Goal: Transaction & Acquisition: Purchase product/service

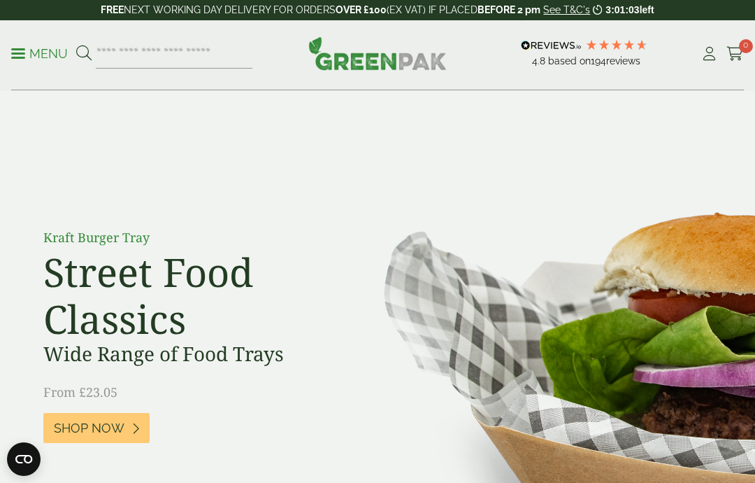
click at [12, 56] on link "Menu" at bounding box center [39, 52] width 57 height 14
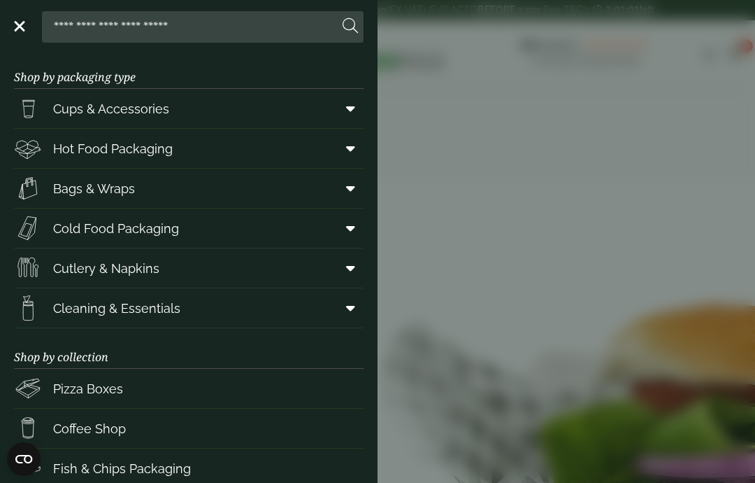
click at [362, 99] on span at bounding box center [347, 108] width 31 height 27
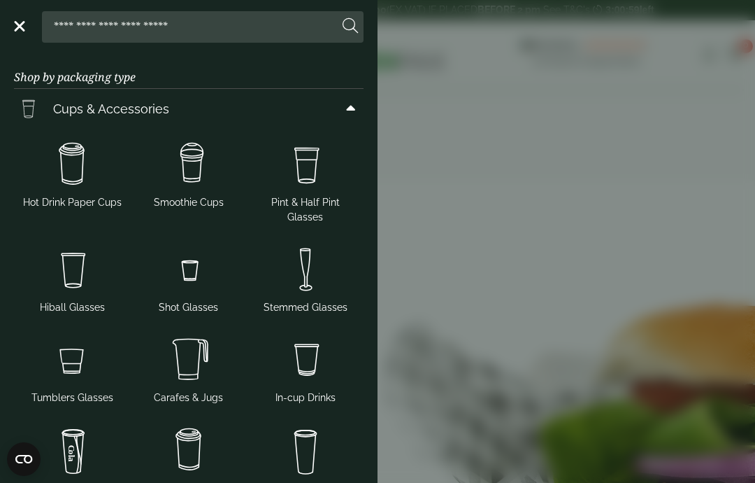
click at [178, 176] on img at bounding box center [189, 164] width 106 height 56
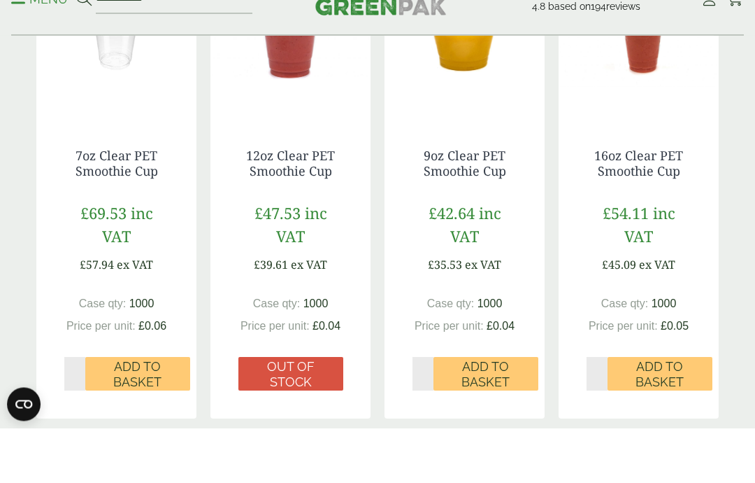
scroll to position [484, 0]
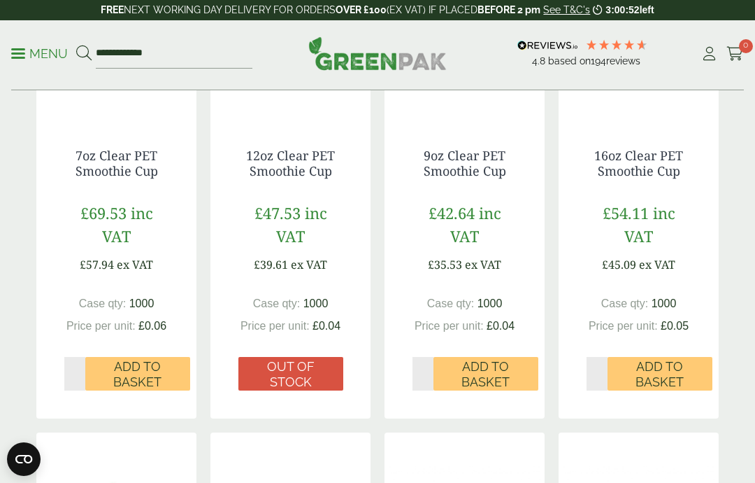
click at [680, 370] on span "Add to Basket" at bounding box center [660, 374] width 85 height 30
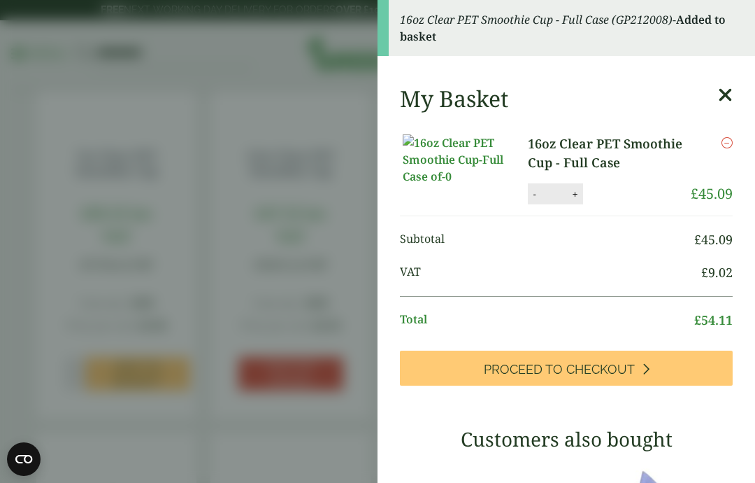
click at [730, 85] on icon at bounding box center [725, 95] width 15 height 20
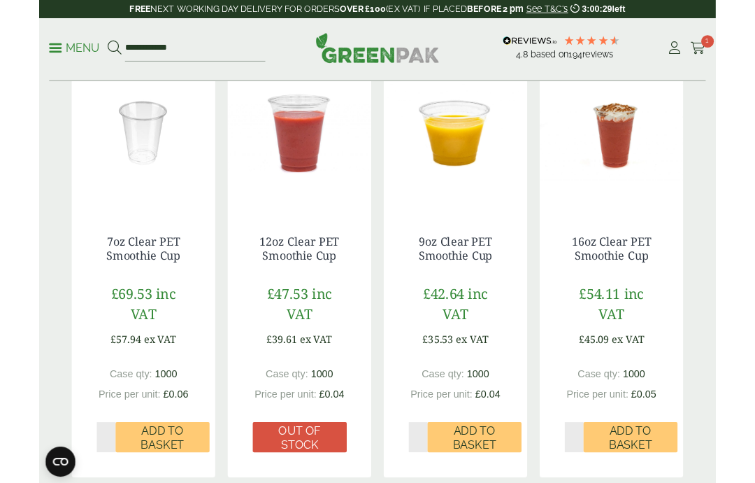
scroll to position [0, 0]
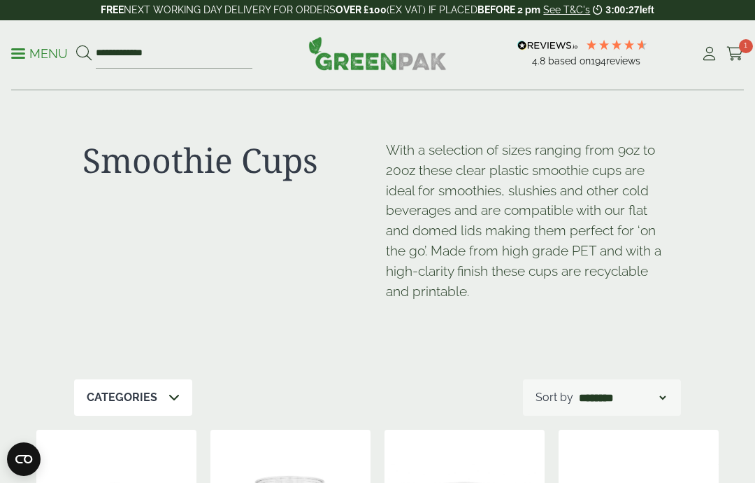
click at [25, 52] on p "Menu" at bounding box center [39, 53] width 57 height 17
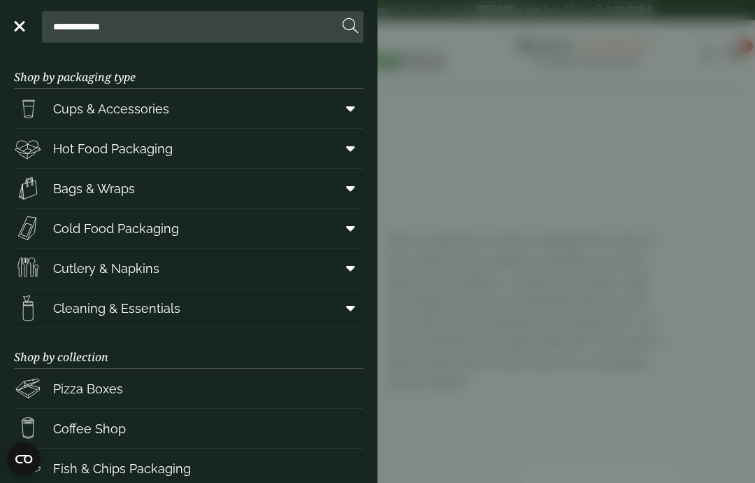
click at [363, 98] on span at bounding box center [347, 108] width 31 height 27
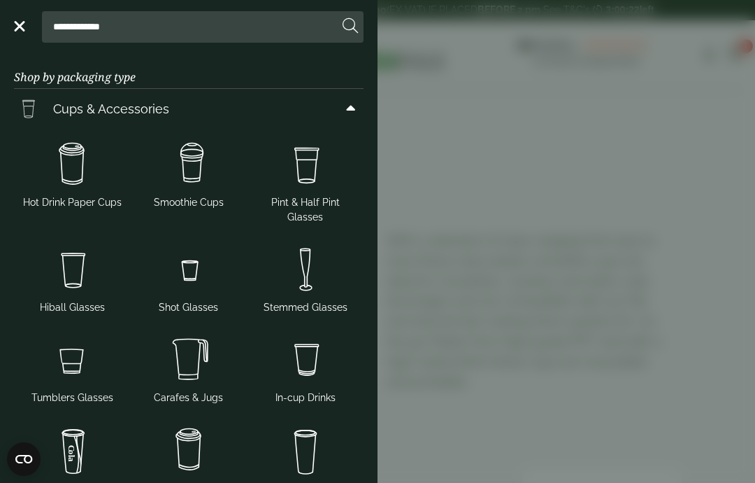
click at [317, 248] on img at bounding box center [306, 269] width 106 height 56
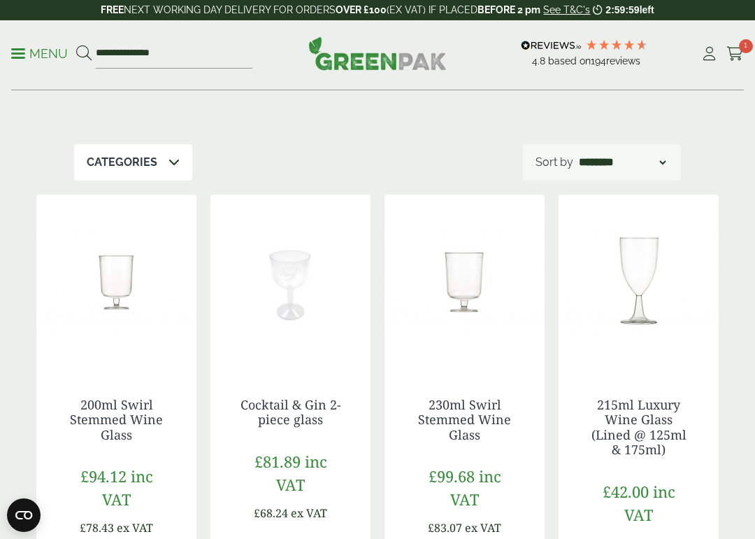
scroll to position [222, 0]
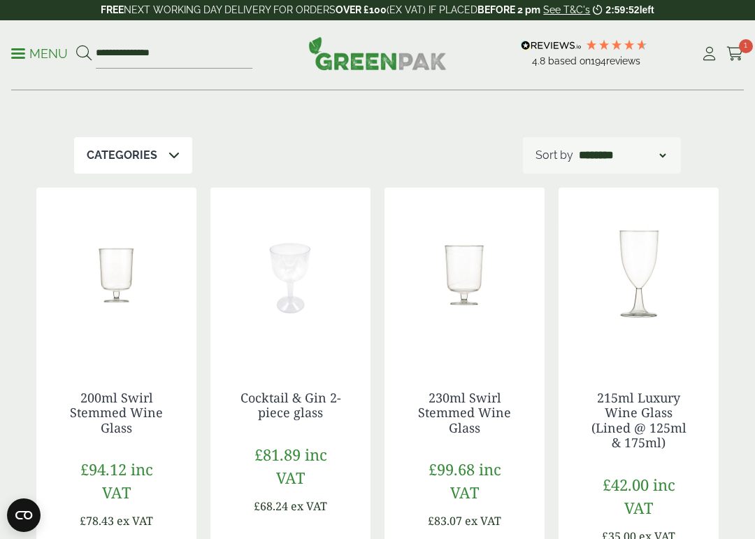
click at [24, 50] on link "Menu" at bounding box center [39, 52] width 57 height 14
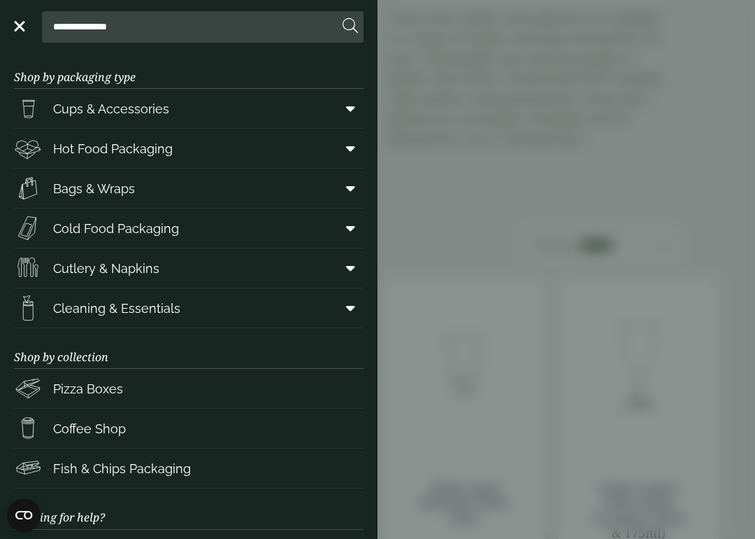
click at [343, 99] on span at bounding box center [347, 108] width 31 height 27
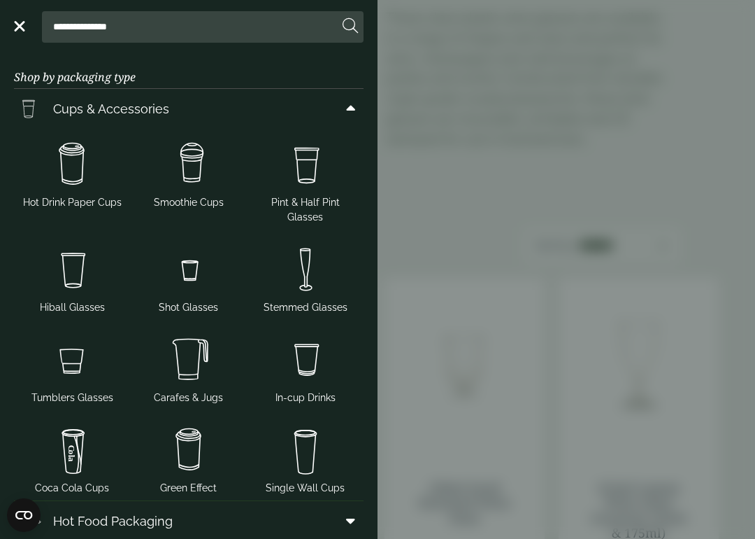
click at [80, 166] on img at bounding box center [73, 164] width 106 height 56
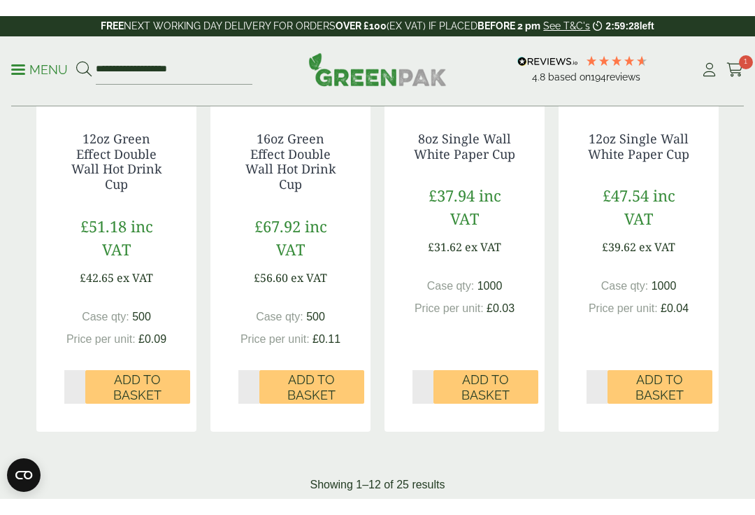
scroll to position [1501, 0]
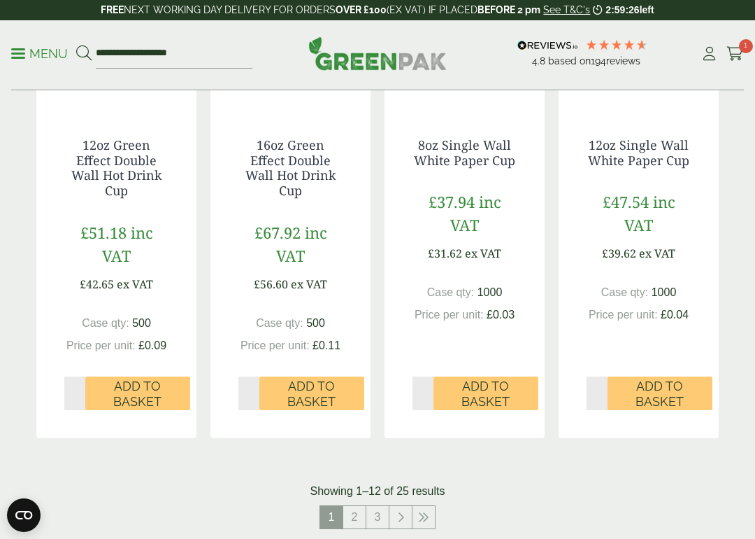
click at [355, 482] on link "2" at bounding box center [354, 517] width 22 height 22
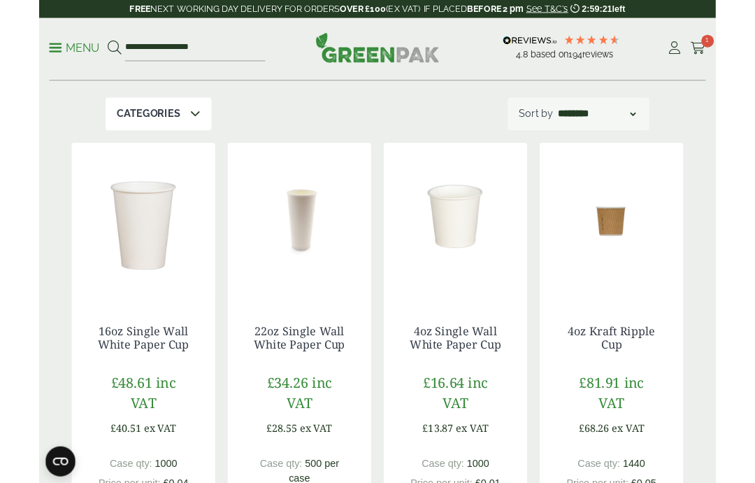
scroll to position [318, 0]
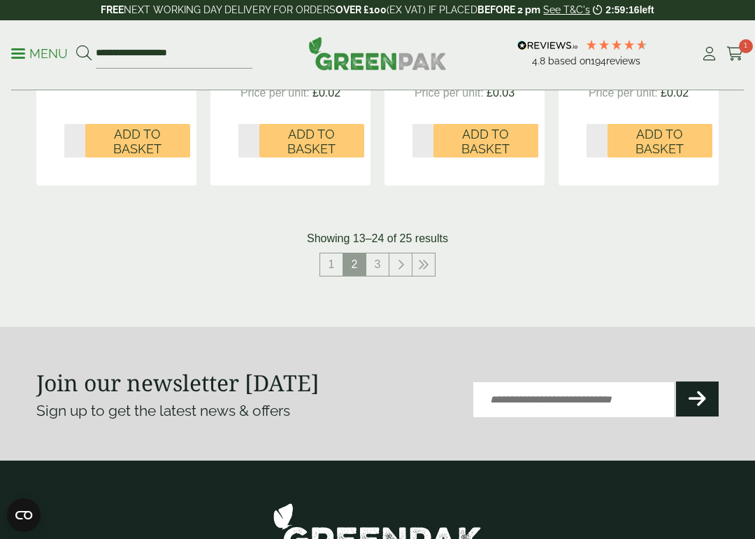
click at [331, 253] on link "1" at bounding box center [331, 264] width 22 height 22
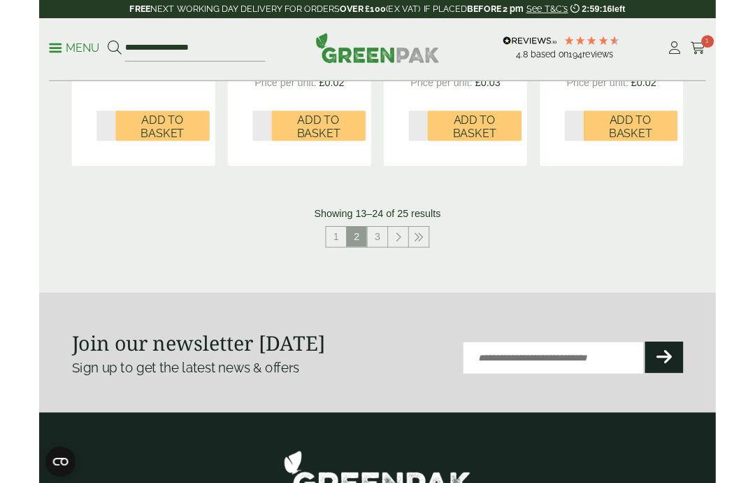
scroll to position [1742, 0]
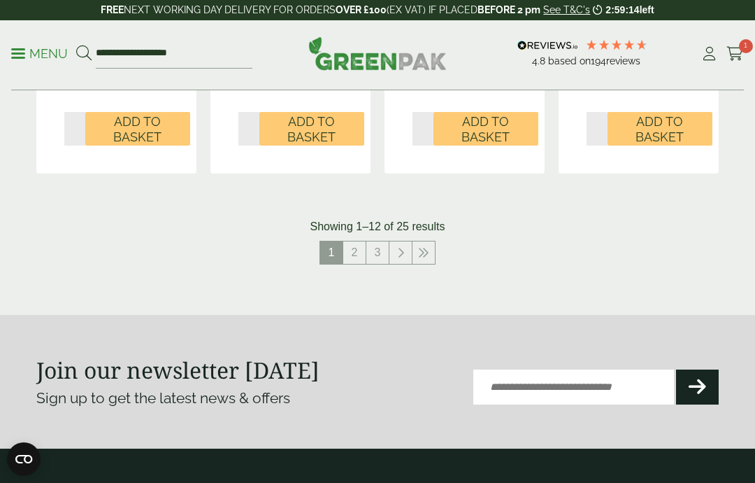
click at [735, 56] on icon at bounding box center [735, 54] width 17 height 14
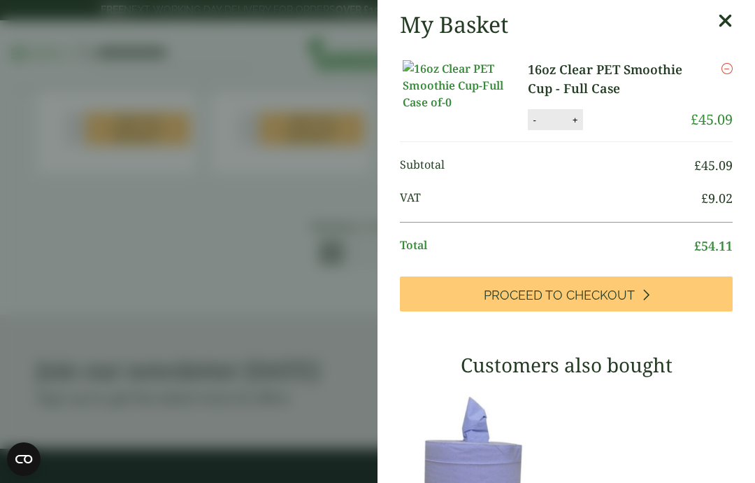
click at [723, 17] on icon at bounding box center [725, 21] width 15 height 20
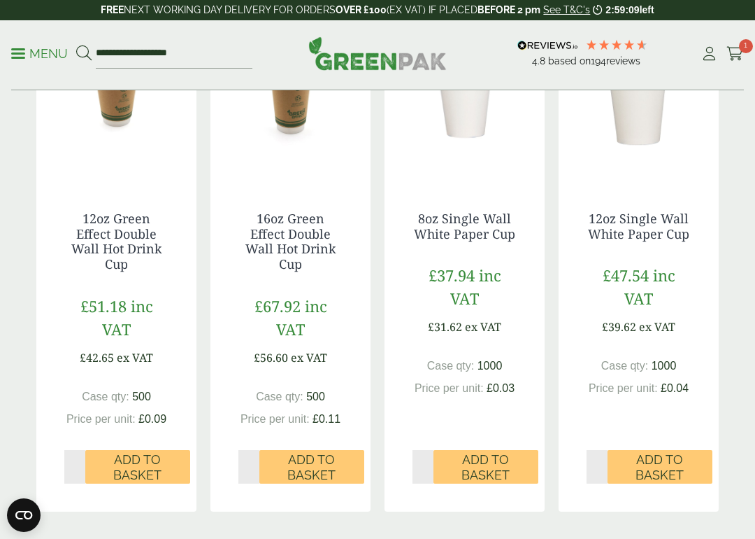
scroll to position [1410, 0]
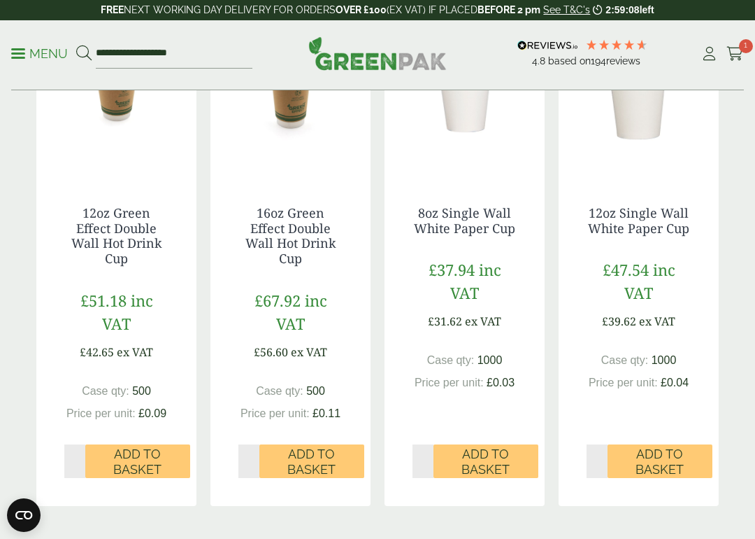
click at [672, 454] on span "Add to Basket" at bounding box center [660, 461] width 85 height 30
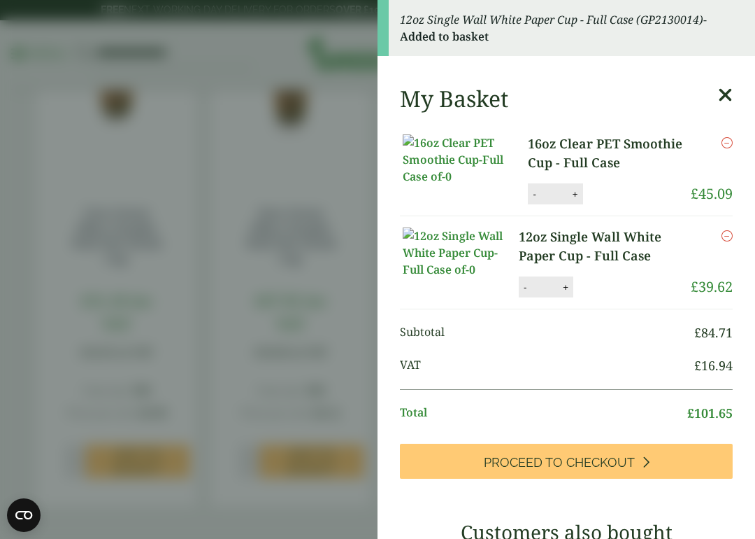
click at [724, 91] on icon at bounding box center [725, 95] width 15 height 20
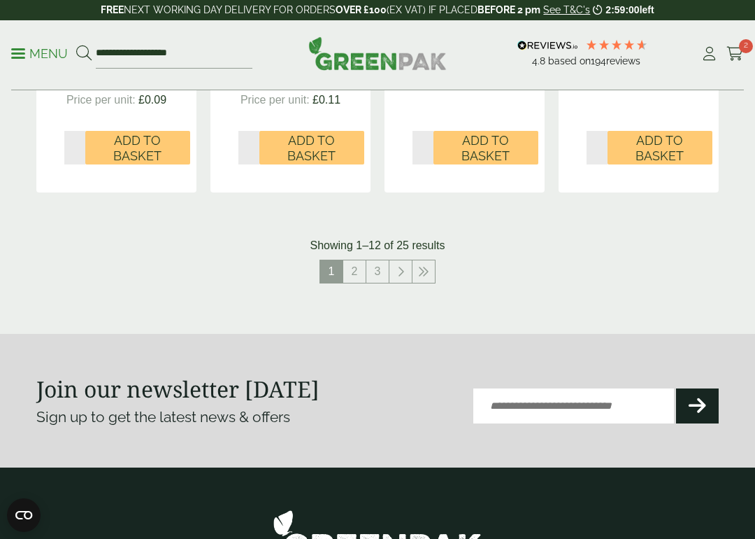
click at [357, 268] on link "2" at bounding box center [354, 271] width 22 height 22
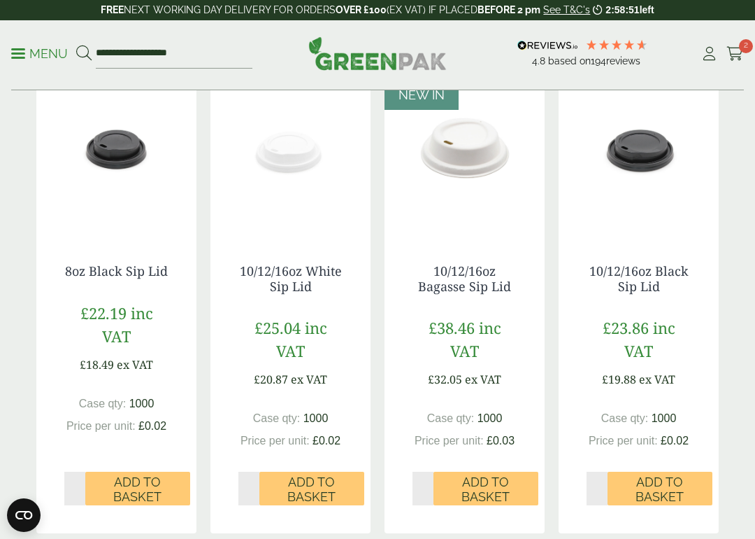
scroll to position [1340, 0]
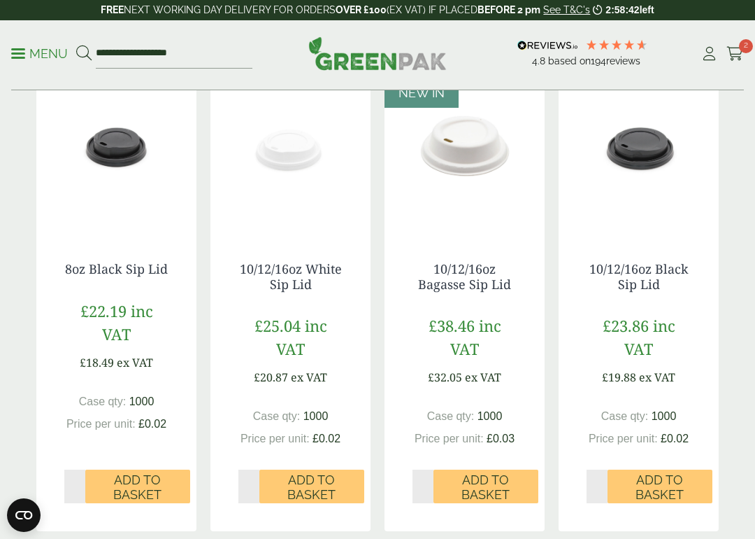
click at [319, 480] on span "Add to Basket" at bounding box center [311, 487] width 85 height 30
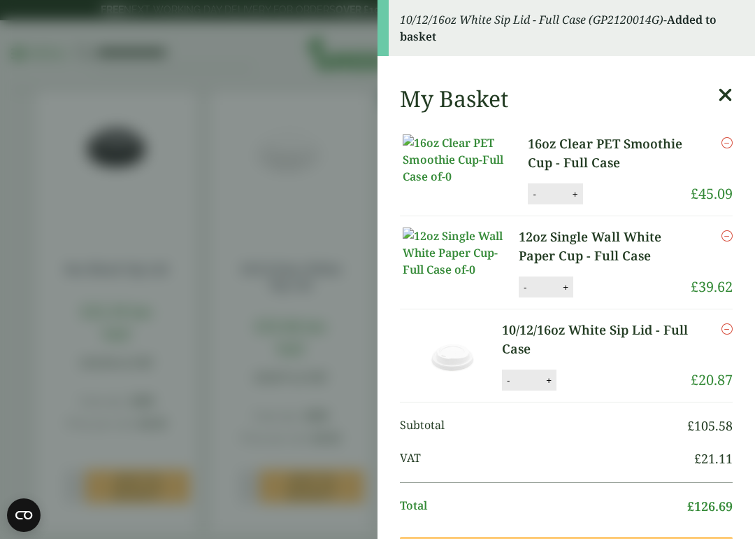
click at [727, 85] on icon at bounding box center [725, 95] width 15 height 20
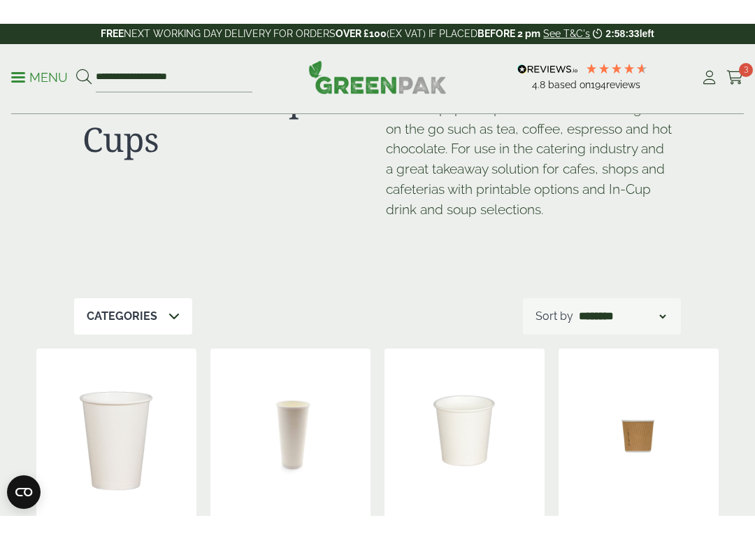
scroll to position [47, 0]
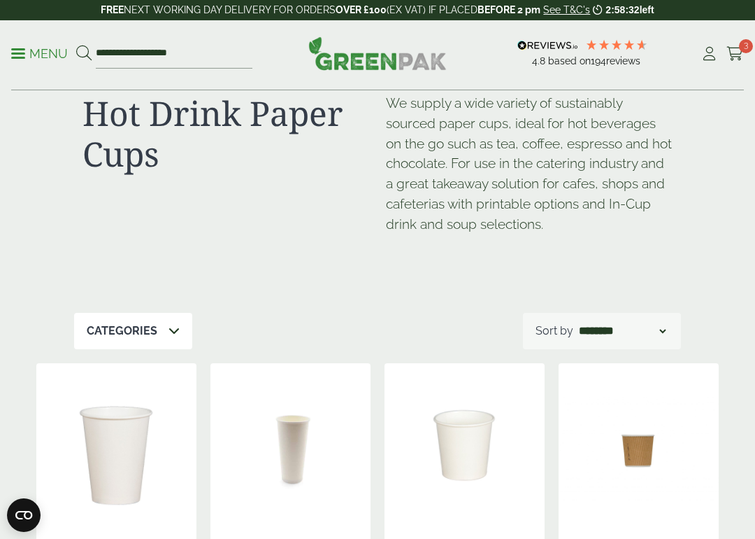
click at [24, 54] on span at bounding box center [18, 53] width 14 height 2
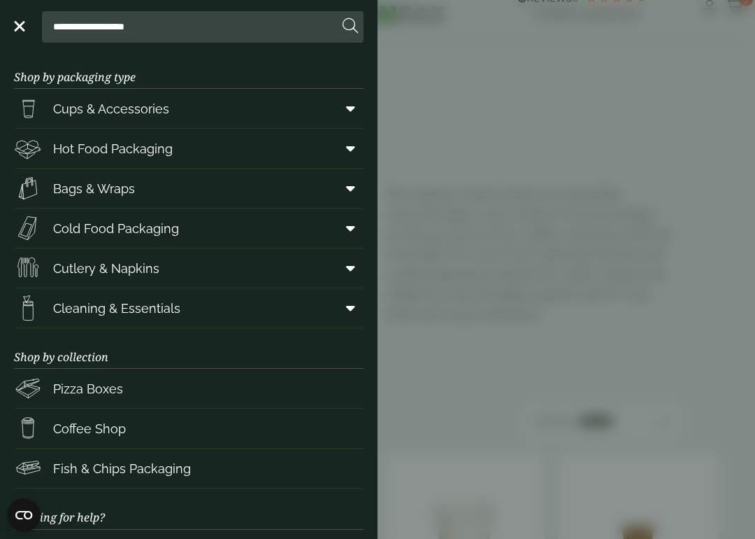
click at [359, 115] on span at bounding box center [347, 108] width 31 height 27
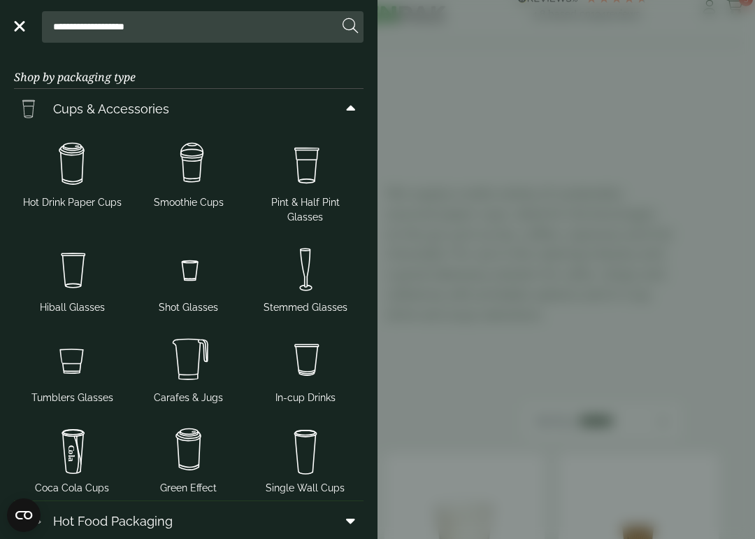
click at [79, 254] on img at bounding box center [73, 269] width 106 height 56
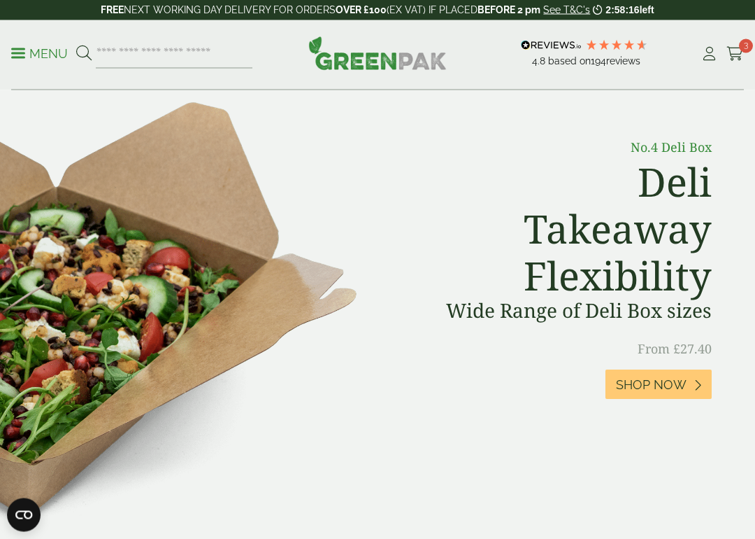
scroll to position [576, 0]
click at [15, 45] on p "Menu" at bounding box center [39, 53] width 57 height 17
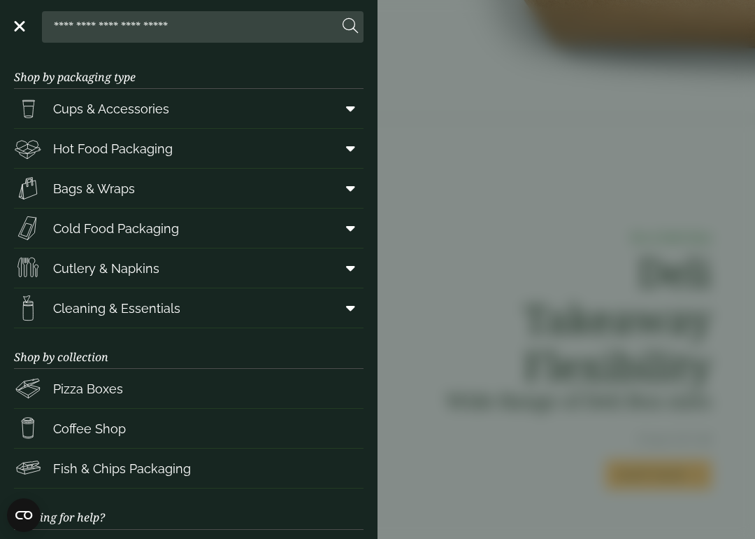
click at [178, 109] on link "Cups & Accessories" at bounding box center [189, 108] width 350 height 39
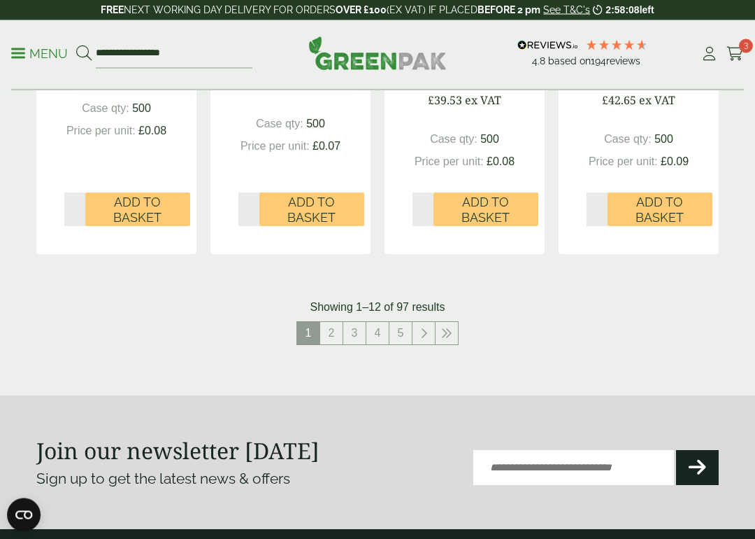
scroll to position [1586, 0]
click at [6, 50] on div "**********" at bounding box center [377, 55] width 755 height 70
click at [15, 47] on p "Menu" at bounding box center [39, 53] width 57 height 17
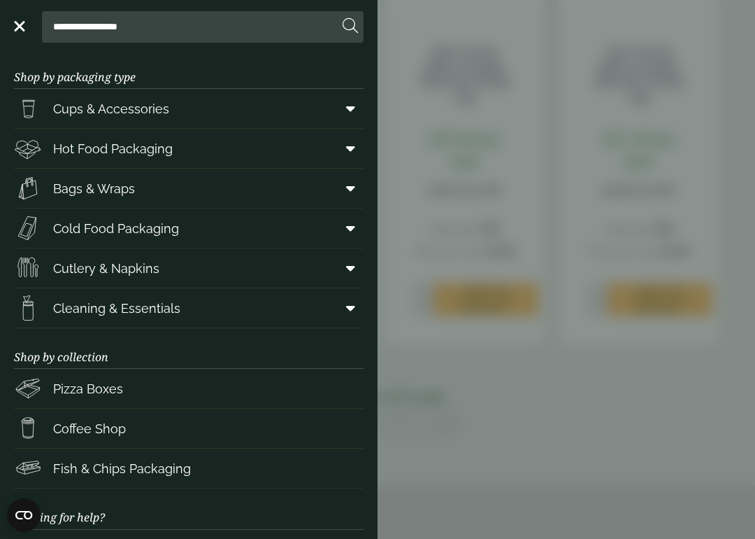
click at [350, 108] on icon at bounding box center [350, 108] width 9 height 14
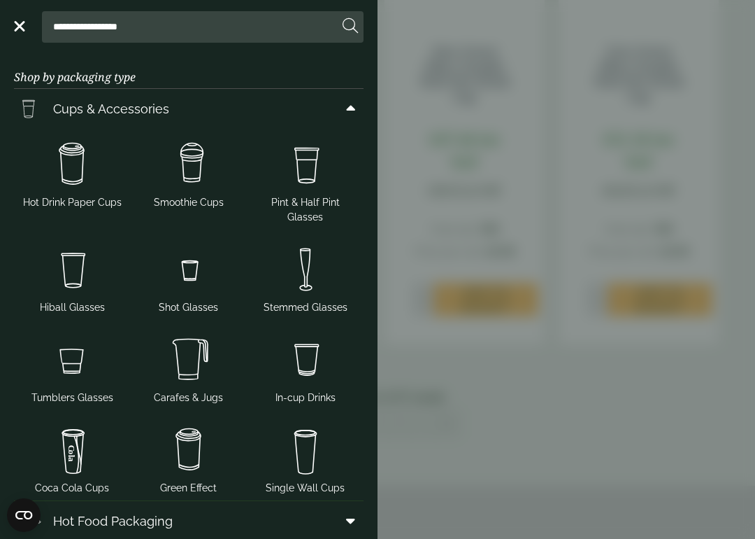
click at [200, 161] on img at bounding box center [189, 164] width 106 height 56
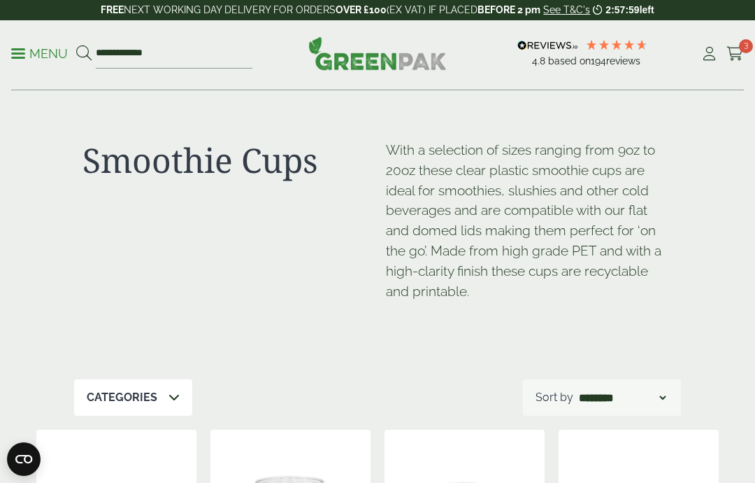
click at [9, 41] on div "**********" at bounding box center [377, 55] width 755 height 70
click at [24, 48] on link "Menu" at bounding box center [39, 52] width 57 height 14
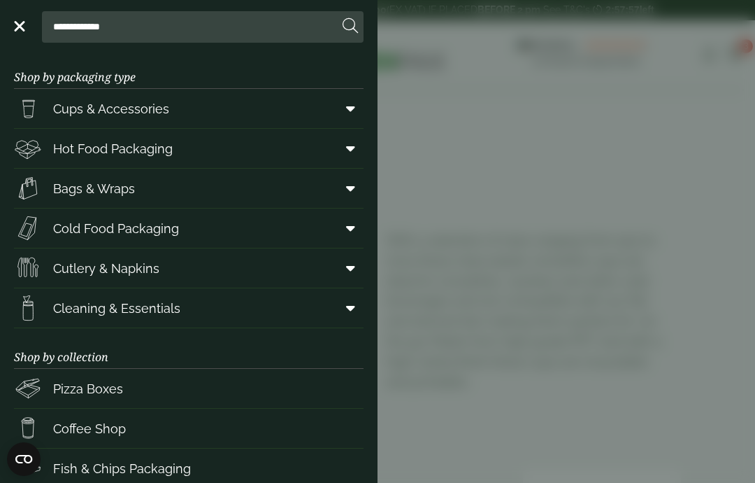
click at [353, 108] on icon at bounding box center [350, 108] width 9 height 14
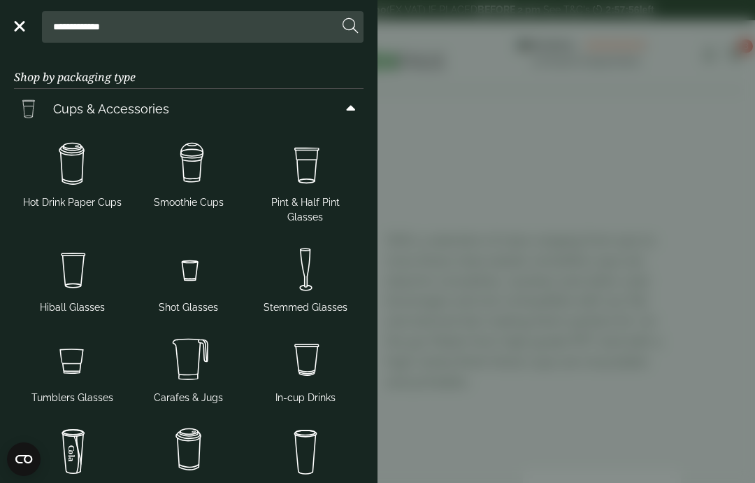
click at [306, 157] on img at bounding box center [306, 164] width 106 height 56
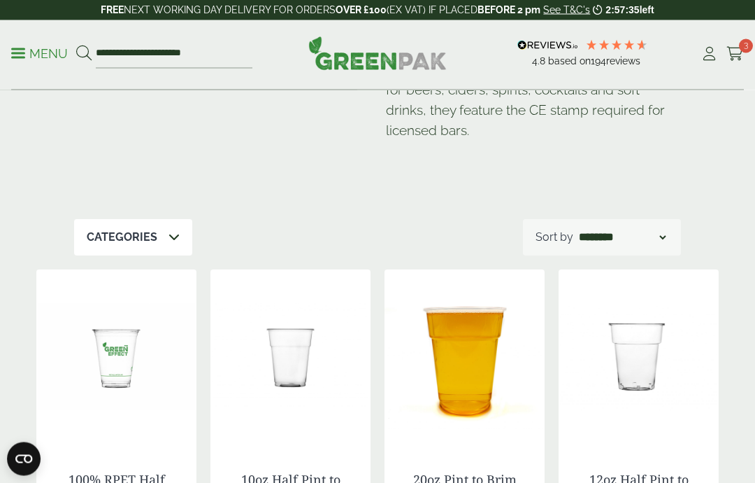
scroll to position [139, 0]
click at [14, 49] on link "Menu" at bounding box center [39, 52] width 57 height 14
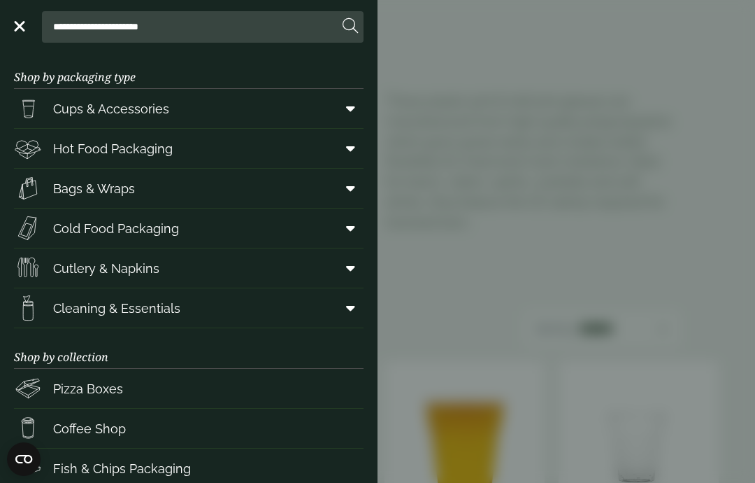
click at [357, 94] on link "Cups & Accessories" at bounding box center [189, 108] width 350 height 39
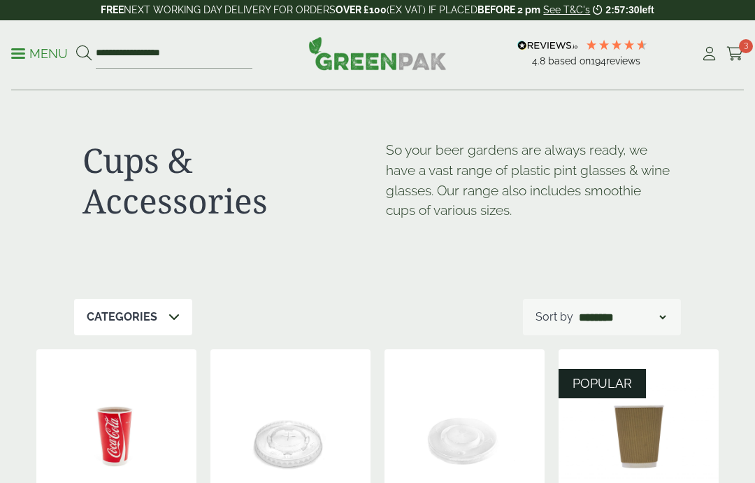
click at [20, 55] on p "Menu" at bounding box center [39, 53] width 57 height 17
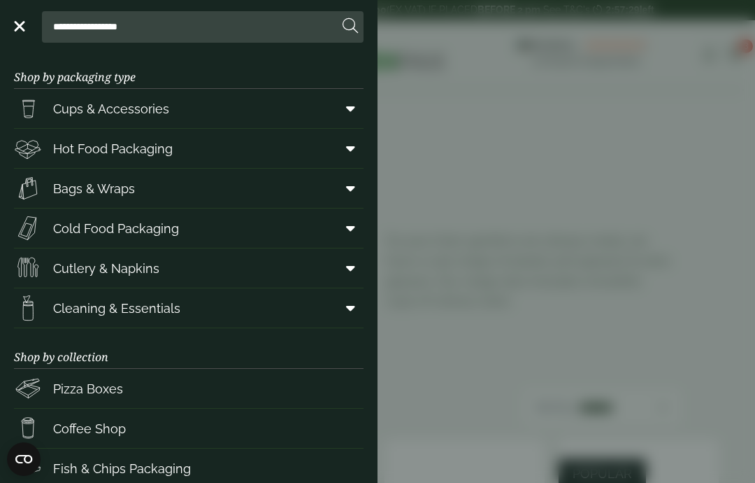
click at [353, 106] on icon at bounding box center [350, 108] width 9 height 14
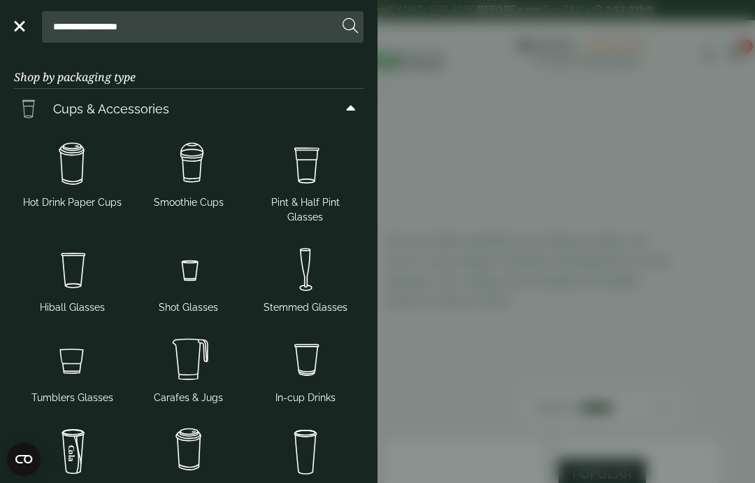
click at [307, 241] on img at bounding box center [306, 269] width 106 height 56
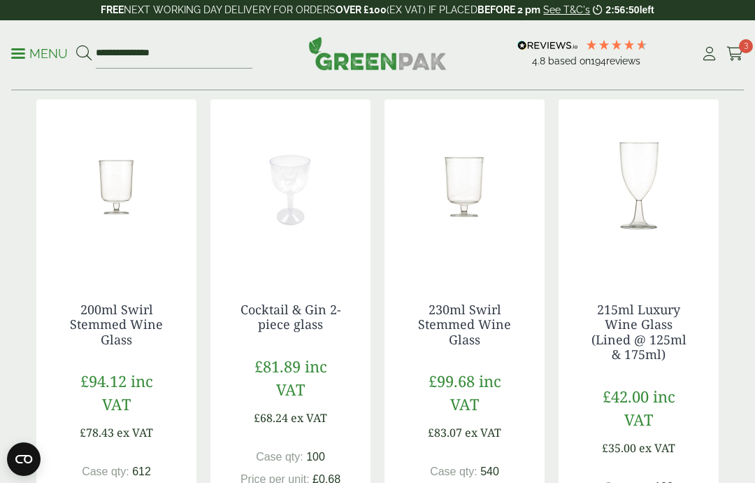
scroll to position [310, 0]
click at [462, 185] on img at bounding box center [465, 187] width 160 height 175
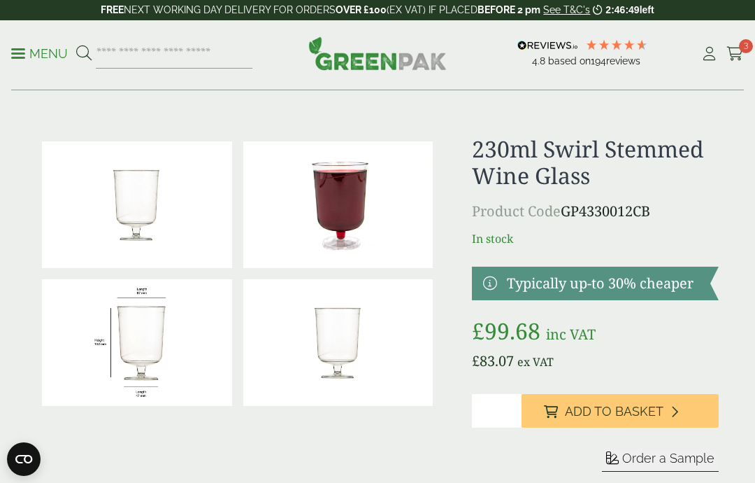
click at [728, 61] on link "Cart 3" at bounding box center [735, 53] width 17 height 21
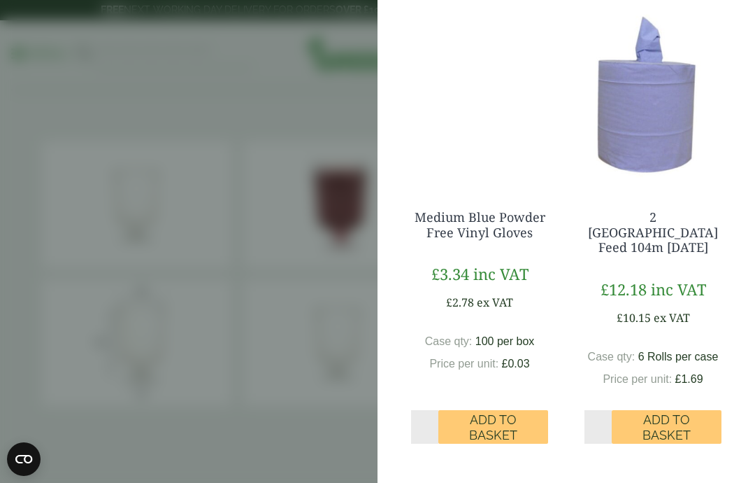
scroll to position [581, 0]
click at [305, 236] on aside "My Basket 16oz Clear PET Smoothie Cup - Full Case 16oz Clear PET Smoothie Cup -…" at bounding box center [377, 241] width 755 height 483
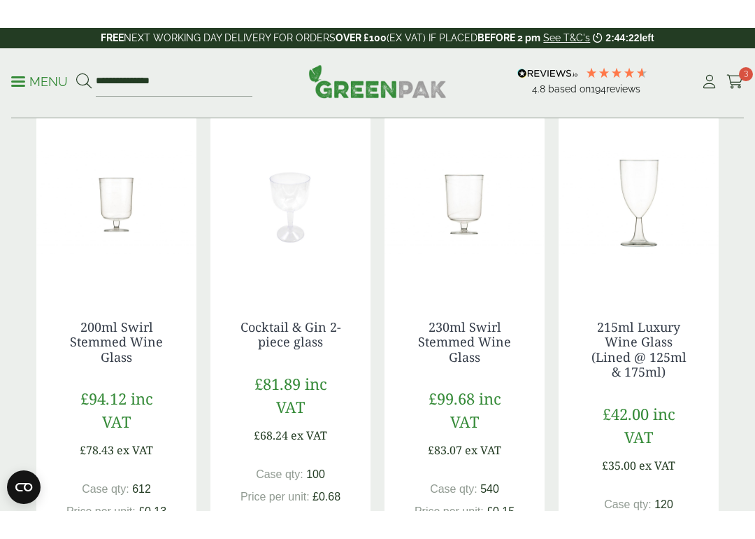
scroll to position [267, 0]
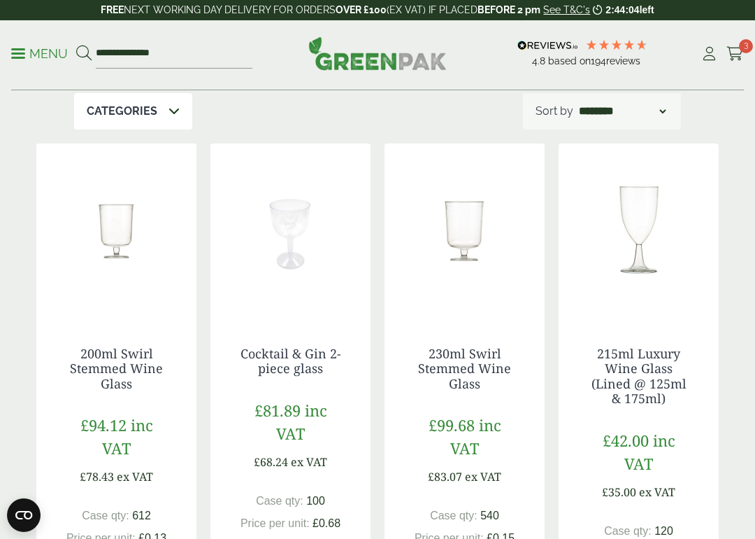
click at [474, 229] on img at bounding box center [465, 230] width 160 height 175
